Goal: Task Accomplishment & Management: Use online tool/utility

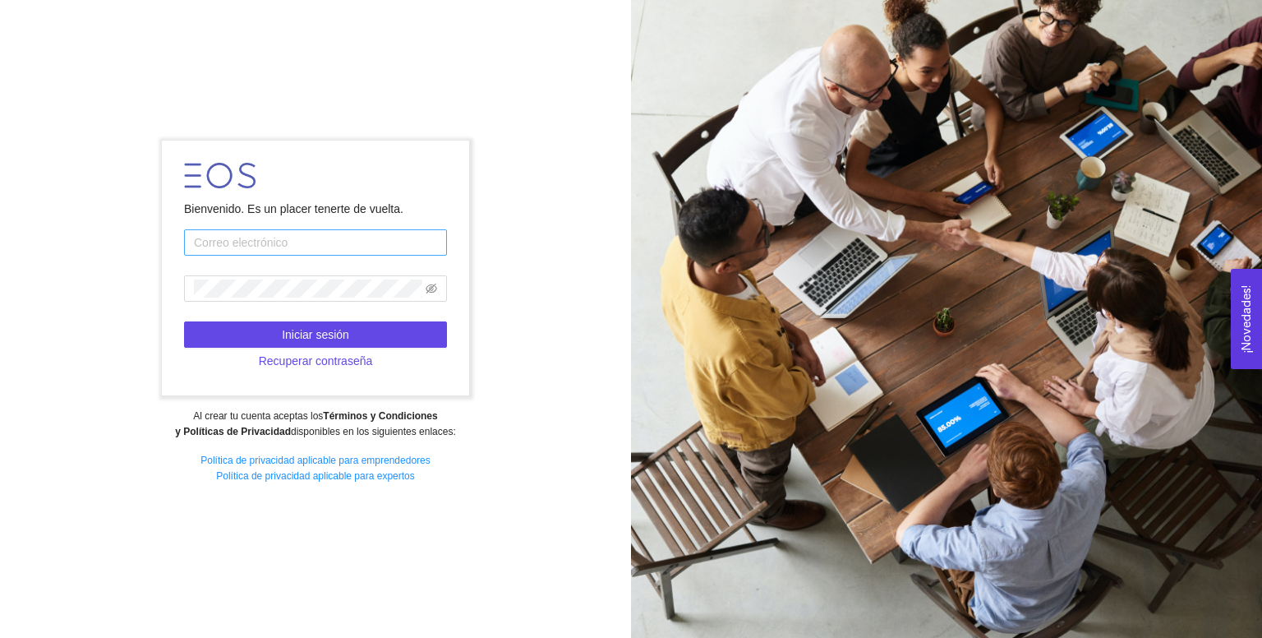
click at [334, 240] on input "text" at bounding box center [315, 242] width 263 height 26
type input "[PERSON_NAME][EMAIL_ADDRESS][DOMAIN_NAME]"
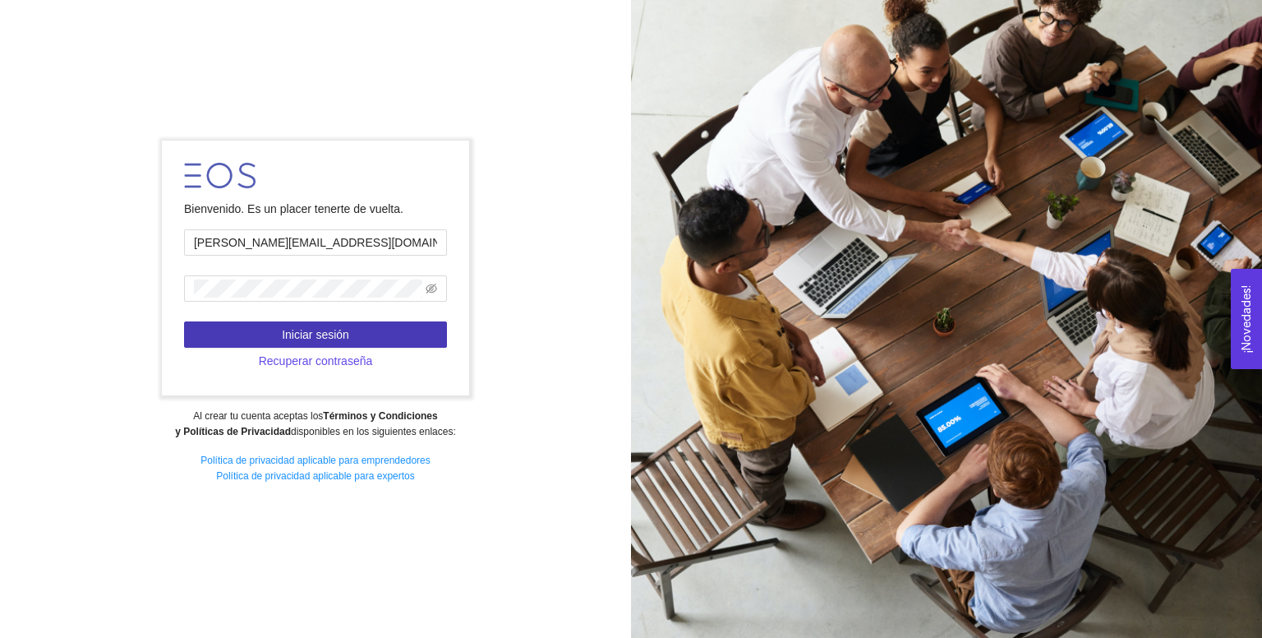
click at [345, 339] on span "Iniciar sesión" at bounding box center [315, 334] width 67 height 18
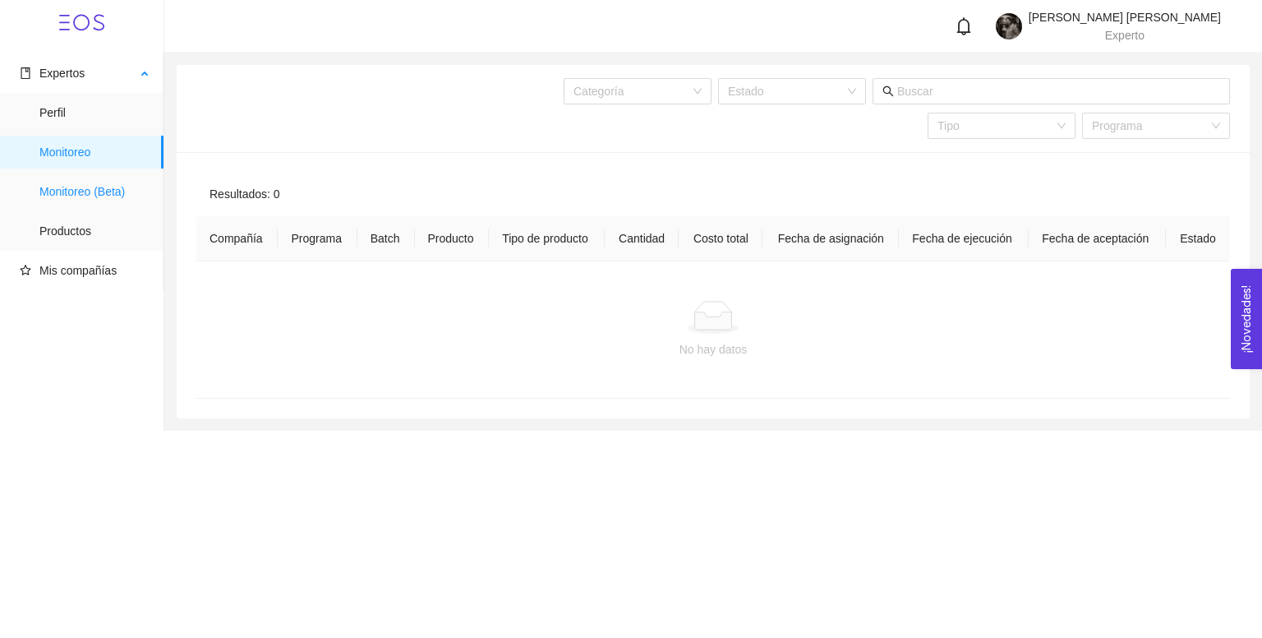
click at [118, 195] on span "Monitoreo (Beta)" at bounding box center [94, 191] width 111 height 33
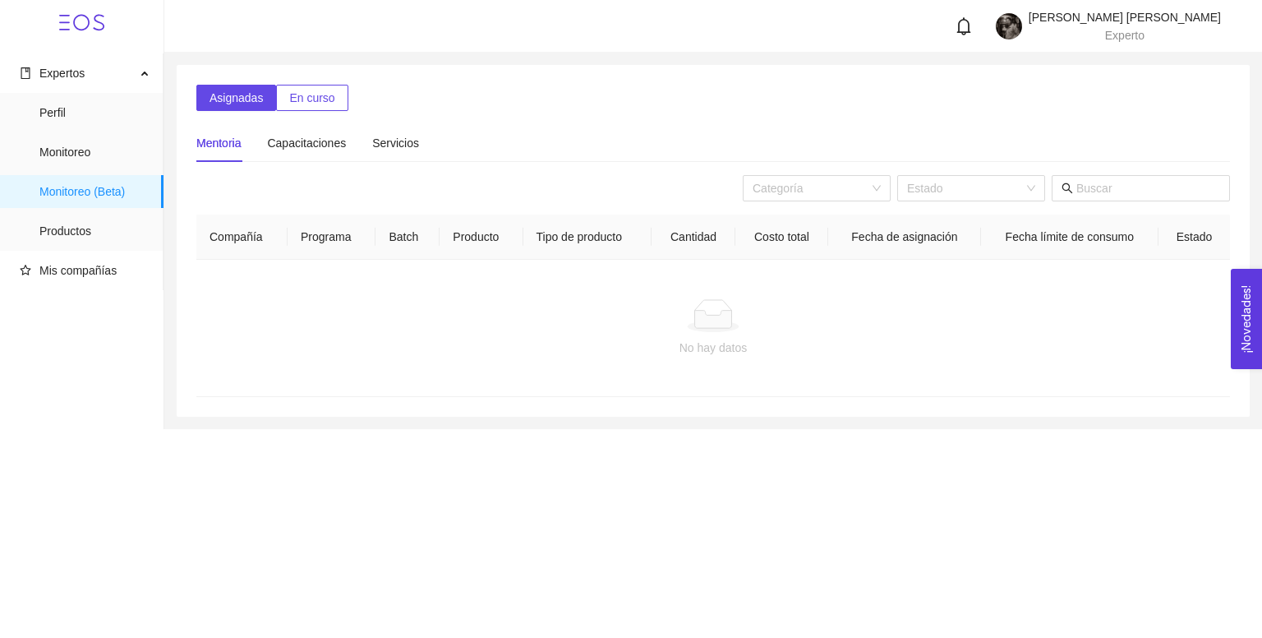
click at [119, 251] on ul "Expertos Perfil Monitoreo Monitoreo (Beta) Productos Mis compañías" at bounding box center [82, 171] width 164 height 237
click at [108, 224] on span "Productos" at bounding box center [94, 230] width 111 height 33
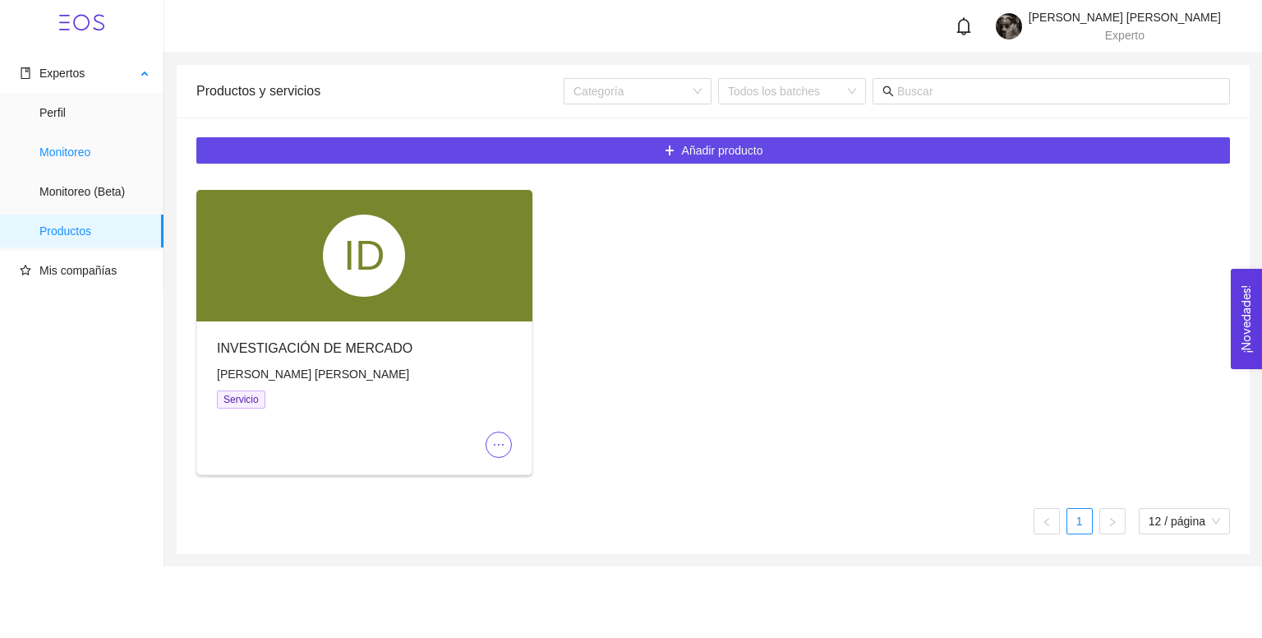
click at [76, 162] on span "Monitoreo" at bounding box center [94, 152] width 111 height 33
